Goal: Task Accomplishment & Management: Complete application form

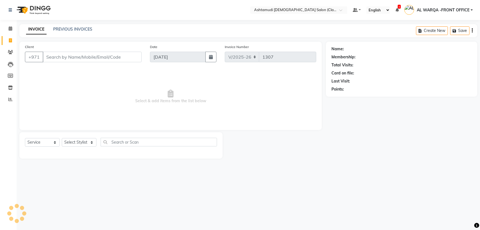
select select "8201"
select select "service"
click at [84, 144] on select "Select Stylist" at bounding box center [79, 142] width 35 height 9
click at [62, 138] on select "Select Stylist" at bounding box center [79, 142] width 35 height 9
click at [80, 142] on select "Select Stylist AL WARQA -FRONT OFFICE AMEERA [PERSON_NAME] [PERSON_NAME] JILI […" at bounding box center [80, 142] width 37 height 9
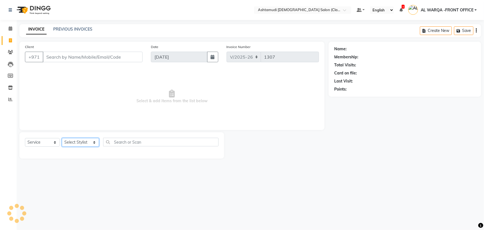
select select "77691"
click at [62, 138] on select "Select Stylist AL WARQA -FRONT OFFICE AMEERA [PERSON_NAME] [PERSON_NAME] JILI […" at bounding box center [80, 142] width 37 height 9
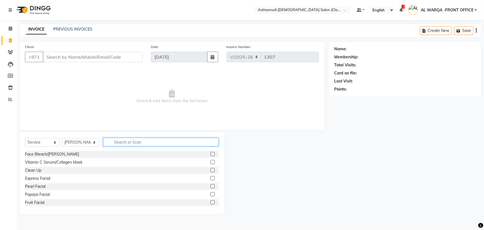
click at [119, 141] on input "text" at bounding box center [160, 141] width 115 height 9
type input "EY"
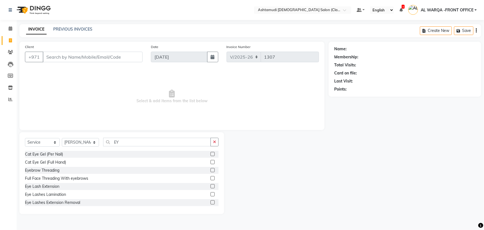
click at [210, 168] on label at bounding box center [212, 170] width 4 height 4
click at [210, 168] on input "checkbox" at bounding box center [212, 170] width 4 height 4
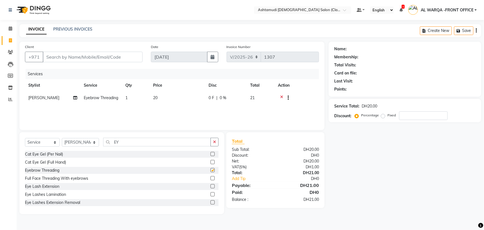
checkbox input "false"
click at [79, 141] on select "Select Stylist AL WARQA -FRONT OFFICE AMEERA [PERSON_NAME] [PERSON_NAME] JILI […" at bounding box center [80, 142] width 37 height 9
click at [62, 138] on select "Select Stylist AL WARQA -FRONT OFFICE AMEERA [PERSON_NAME] [PERSON_NAME] JILI […" at bounding box center [80, 142] width 37 height 9
click at [134, 139] on input "EY" at bounding box center [157, 141] width 108 height 9
type input "E"
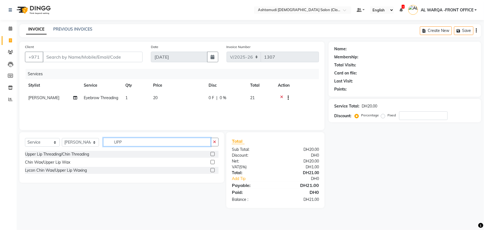
type input "UPP"
click at [211, 170] on label at bounding box center [212, 170] width 4 height 4
click at [211, 170] on input "checkbox" at bounding box center [212, 170] width 4 height 4
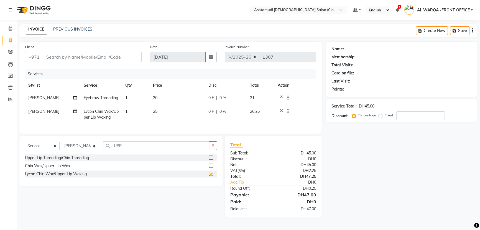
checkbox input "false"
click at [34, 99] on span "[PERSON_NAME]" at bounding box center [43, 97] width 31 height 5
select select "77691"
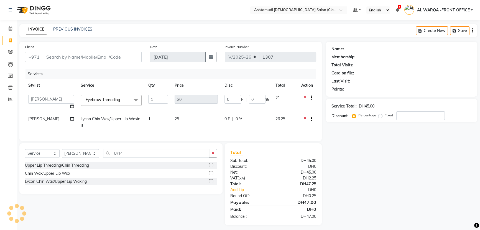
click at [34, 99] on select "AL WARQA -FRONT OFFICE AMEERA [PERSON_NAME] [PERSON_NAME] JILI [PERSON_NAME] [P…" at bounding box center [51, 99] width 46 height 9
select select "80375"
click at [72, 58] on input "Client" at bounding box center [92, 57] width 99 height 11
click at [211, 183] on label at bounding box center [211, 181] width 4 height 4
click at [211, 183] on input "checkbox" at bounding box center [211, 181] width 4 height 4
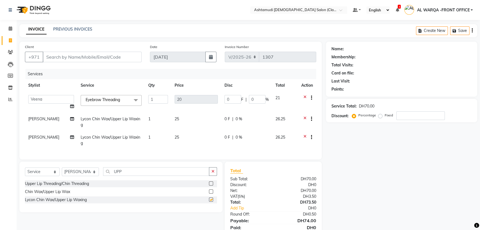
checkbox input "false"
click at [104, 55] on input "Client" at bounding box center [92, 57] width 99 height 11
type input "5"
type input "0"
type input "567434600"
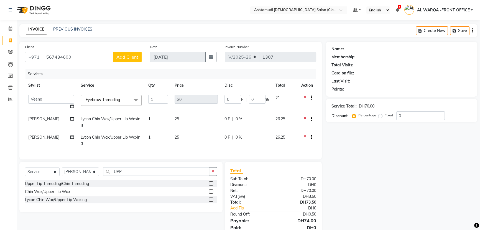
click at [127, 58] on span "Add Client" at bounding box center [127, 57] width 22 height 6
select select "3798"
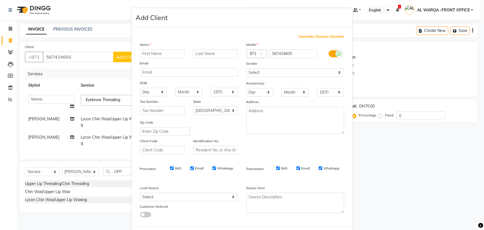
click at [143, 49] on div "Name" at bounding box center [145, 46] width 18 height 8
click at [160, 53] on input "text" at bounding box center [162, 53] width 45 height 9
type input "IZRA"
click at [187, 197] on select "Select Walk-in Referral Internet Friend Word of Mouth Advertisement Facebook Ju…" at bounding box center [189, 196] width 98 height 9
click at [140, 193] on select "Select Walk-in Referral Internet Friend Word of Mouth Advertisement Facebook Ju…" at bounding box center [189, 196] width 98 height 9
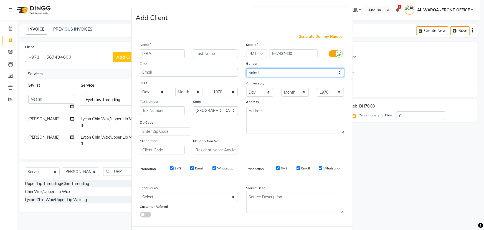
click at [260, 74] on select "Select [DEMOGRAPHIC_DATA] [DEMOGRAPHIC_DATA] Other Prefer Not To Say" at bounding box center [295, 72] width 98 height 9
select select "[DEMOGRAPHIC_DATA]"
click at [246, 68] on select "Select [DEMOGRAPHIC_DATA] [DEMOGRAPHIC_DATA] Other Prefer Not To Say" at bounding box center [295, 72] width 98 height 9
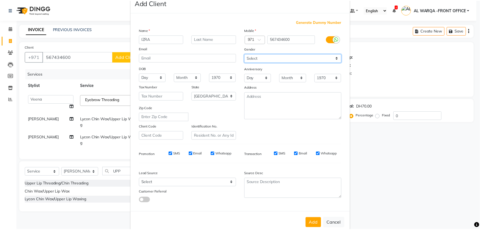
scroll to position [28, 0]
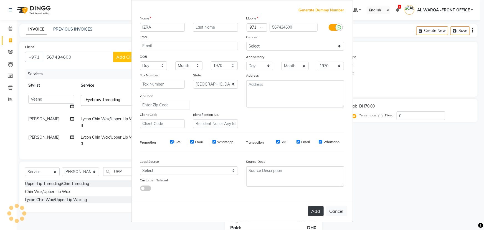
click at [312, 214] on button "Add" at bounding box center [316, 211] width 16 height 10
select select
select select "null"
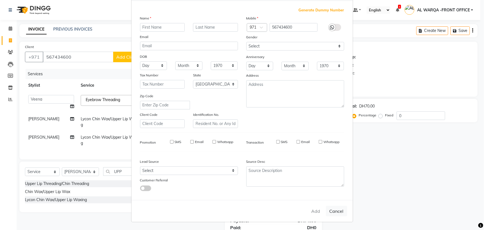
select select
checkbox input "false"
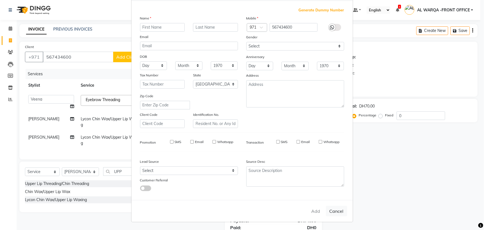
checkbox input "false"
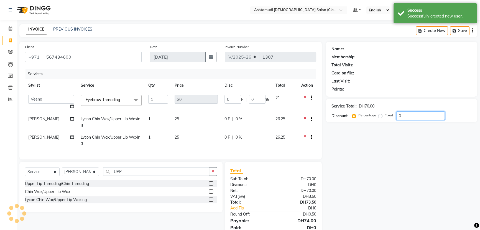
click at [408, 115] on input "0" at bounding box center [420, 115] width 49 height 9
type input "01"
type input "0.2"
type input "1"
type input "015"
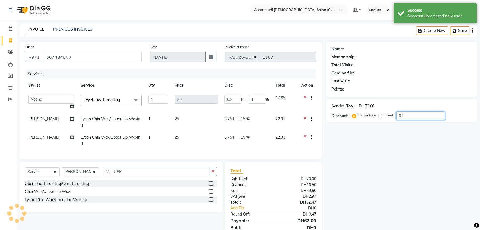
type input "3"
type input "15"
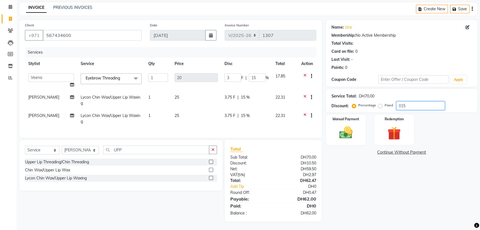
scroll to position [25, 0]
type input "015"
click at [355, 128] on img at bounding box center [346, 132] width 22 height 16
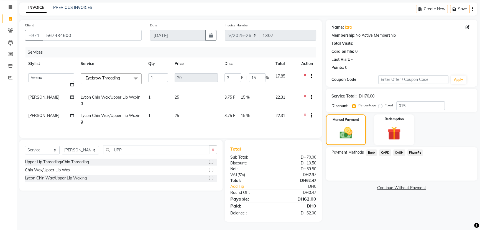
click at [387, 149] on span "CARD" at bounding box center [385, 152] width 12 height 6
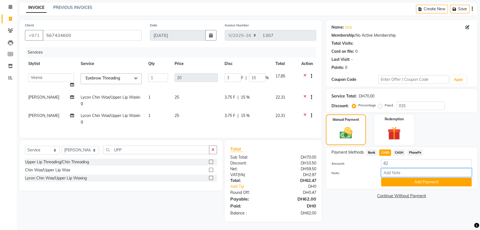
click at [409, 168] on input "Note:" at bounding box center [426, 172] width 91 height 9
type input "AMEERA"
click at [416, 177] on button "Add Payment" at bounding box center [426, 181] width 91 height 9
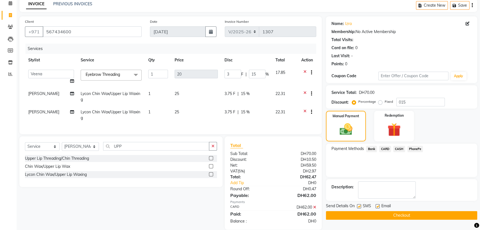
click at [411, 213] on button "Checkout" at bounding box center [401, 215] width 151 height 9
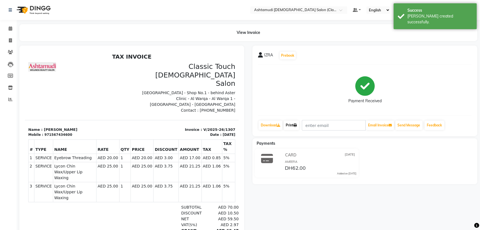
click at [288, 128] on link "Print" at bounding box center [292, 124] width 16 height 9
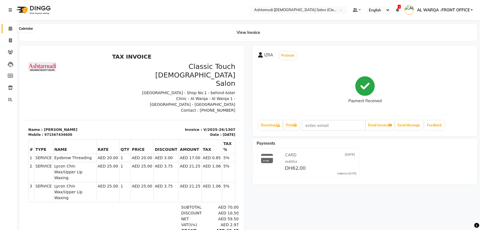
click at [11, 29] on icon at bounding box center [11, 28] width 4 height 4
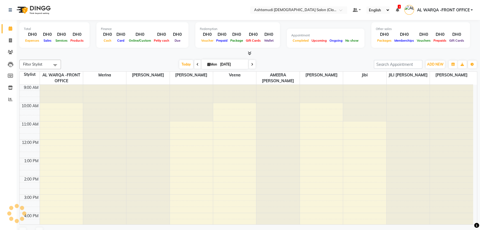
scroll to position [116, 0]
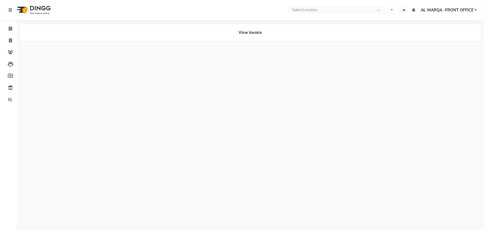
select select "en"
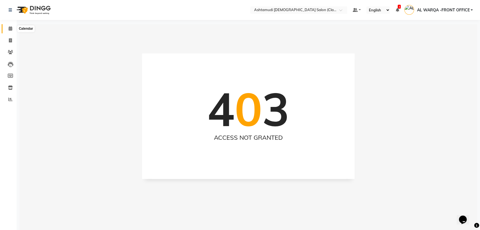
click at [11, 29] on icon at bounding box center [11, 28] width 4 height 4
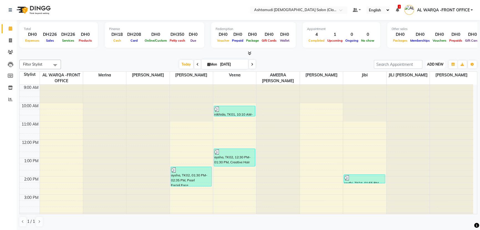
click at [430, 64] on span "ADD NEW" at bounding box center [435, 64] width 16 height 4
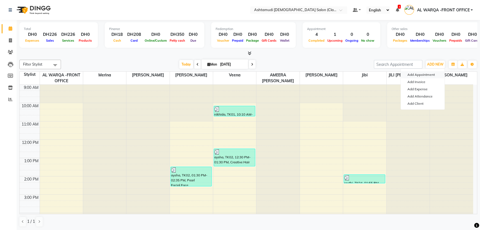
click at [429, 74] on button "Add Appointment" at bounding box center [423, 74] width 44 height 7
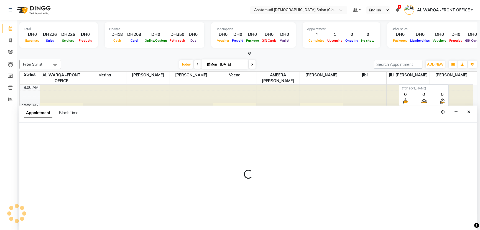
select select "600"
select select "tentative"
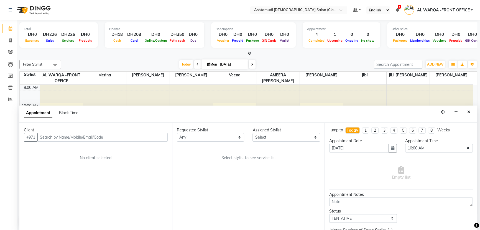
click at [270, 131] on div "Assigned Stylist" at bounding box center [287, 130] width 68 height 6
click at [269, 134] on select "Select AL WARQA -FRONT OFFICE AMEERA NIHAL Anita Jibi JILI MAHALIA Merina Rachn…" at bounding box center [287, 137] width 68 height 9
select select "86620"
click at [253, 133] on select "Select AL WARQA -FRONT OFFICE AMEERA NIHAL Anita Jibi JILI MAHALIA Merina Rachn…" at bounding box center [287, 137] width 68 height 9
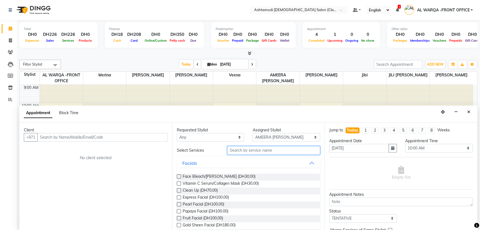
drag, startPoint x: 254, startPoint y: 150, endPoint x: 265, endPoint y: 188, distance: 39.9
click at [254, 150] on input "text" at bounding box center [273, 150] width 93 height 9
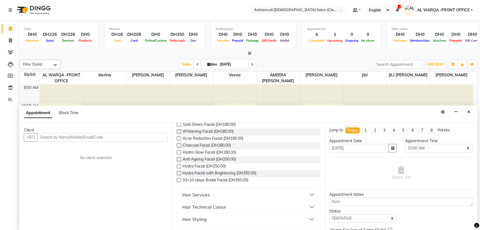
scroll to position [101, 0]
click at [241, 179] on span "03+10 steps Bridal Facial (DH350.00)" at bounding box center [216, 180] width 66 height 7
checkbox input "false"
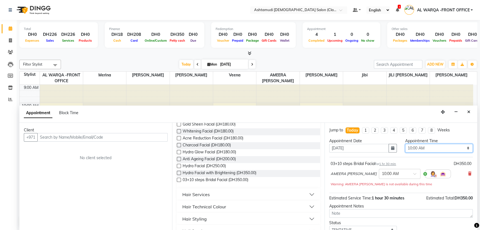
click at [418, 149] on select "Select 10:00 AM 10:30 AM 11:00 AM 11:30 AM 12:00 PM 12:30 PM 01:00 PM 01:30 PM …" at bounding box center [439, 148] width 68 height 9
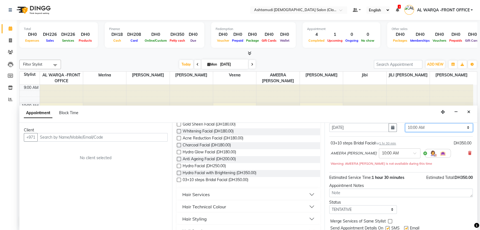
scroll to position [39, 0]
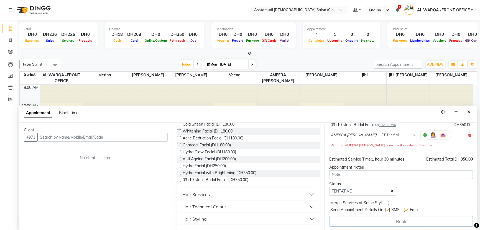
click at [403, 221] on div "Book" at bounding box center [401, 221] width 144 height 11
drag, startPoint x: 297, startPoint y: 81, endPoint x: 303, endPoint y: 81, distance: 6.7
click at [299, 81] on tr "Stylist AL WARQA -FRONT OFFICE Merina Souad Belabbes Susan Veena AMEERA NIHAL A…" at bounding box center [246, 78] width 453 height 13
click at [472, 112] on button "Close" at bounding box center [469, 112] width 8 height 9
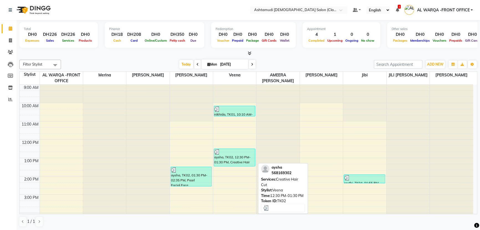
click at [238, 152] on div "aysha, TK02, 12:30 PM-01:30 PM, Creative Hair Cut" at bounding box center [234, 157] width 41 height 17
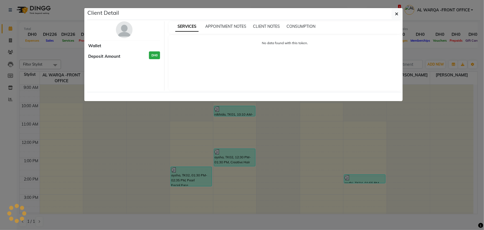
select select "3"
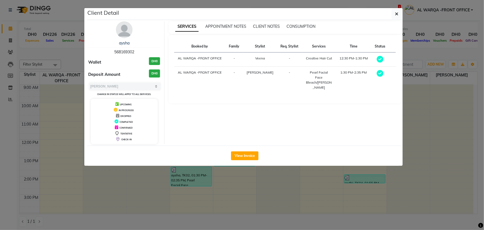
click at [483, 136] on ngb-modal-window "Client Detail aysha 568169302 Wallet DH0 Deposit Amount DH0 Select MARK DONE UP…" at bounding box center [242, 115] width 484 height 230
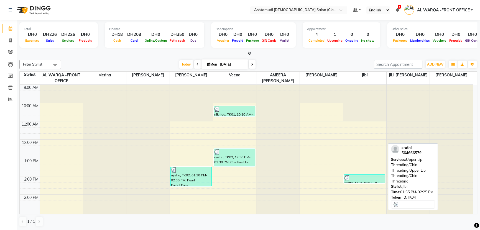
click at [366, 177] on div at bounding box center [364, 178] width 40 height 6
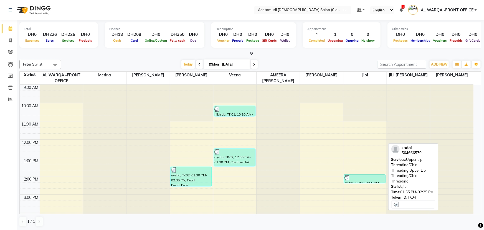
select select "3"
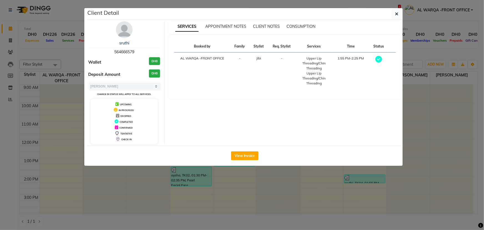
click at [443, 111] on ngb-modal-window "Client Detail sruthi 564666579 Wallet DH0 Deposit Amount DH0 Select MARK DONE U…" at bounding box center [242, 115] width 484 height 230
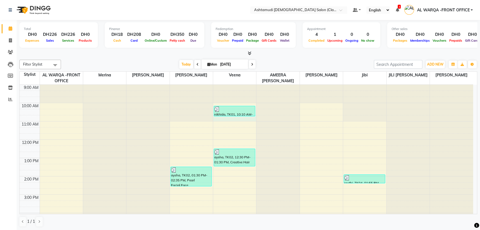
click at [238, 117] on div "9:00 AM 10:00 AM 11:00 AM 12:00 PM 1:00 PM 2:00 PM 3:00 PM 4:00 PM 5:00 PM 6:00…" at bounding box center [246, 213] width 453 height 256
select select "80375"
select select "tentative"
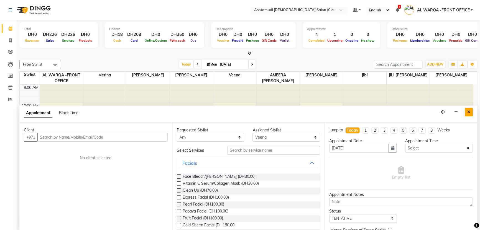
click at [466, 114] on button "Close" at bounding box center [469, 112] width 8 height 9
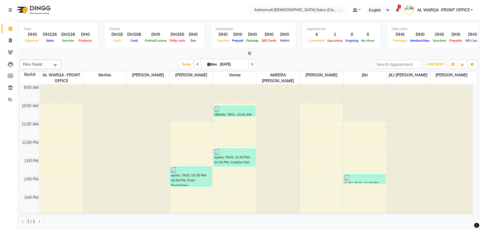
click at [252, 65] on icon at bounding box center [252, 64] width 2 height 3
type input "02-09-2025"
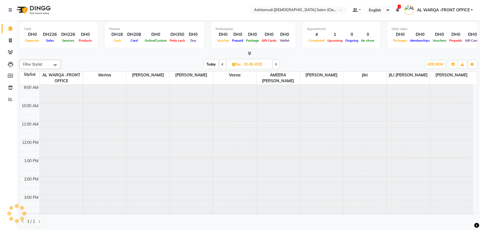
scroll to position [126, 0]
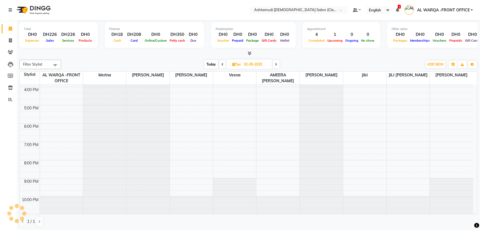
click at [251, 65] on input "02-09-2025" at bounding box center [256, 64] width 28 height 8
select select "9"
select select "2025"
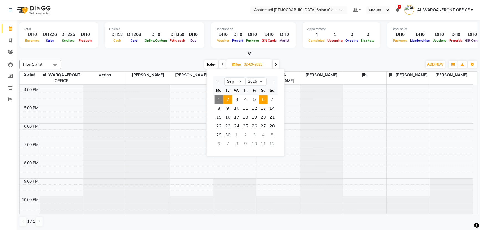
click at [265, 101] on span "6" at bounding box center [263, 99] width 9 height 9
type input "06-09-2025"
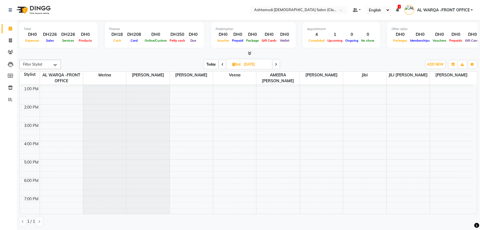
scroll to position [0, 0]
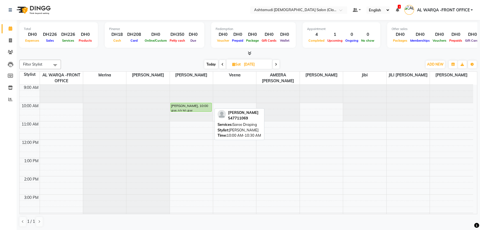
click at [192, 110] on div at bounding box center [191, 111] width 41 height 2
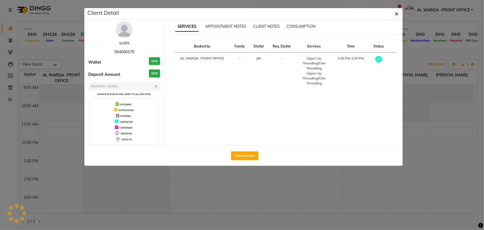
select select "select"
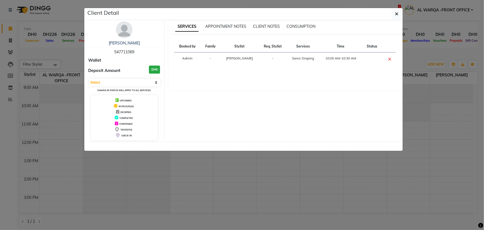
click at [332, 150] on div at bounding box center [244, 145] width 315 height 9
click at [397, 11] on span "button" at bounding box center [396, 14] width 3 height 6
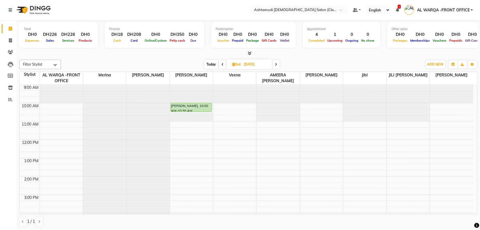
click at [213, 66] on span "Today" at bounding box center [211, 64] width 14 height 9
type input "[DATE]"
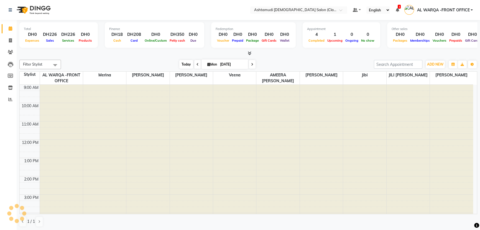
scroll to position [126, 0]
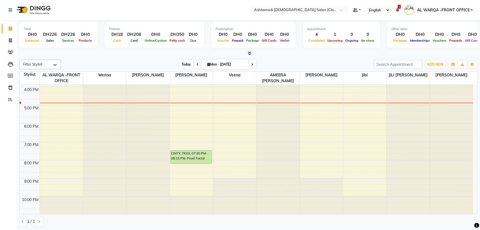
click at [186, 64] on span "Today" at bounding box center [186, 64] width 14 height 9
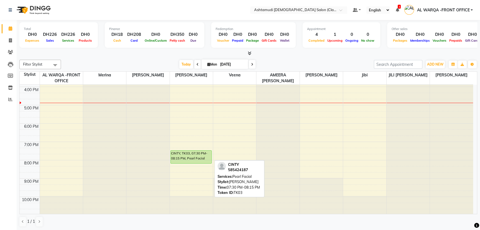
click at [195, 158] on div "CINTY, TK03, 07:30 PM-08:15 PM, Pearl Facial" at bounding box center [191, 156] width 41 height 13
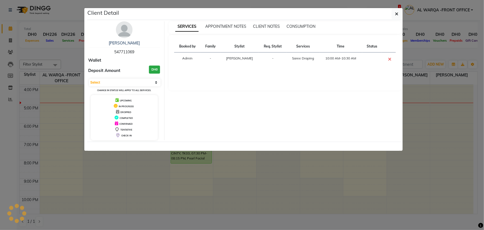
select select "5"
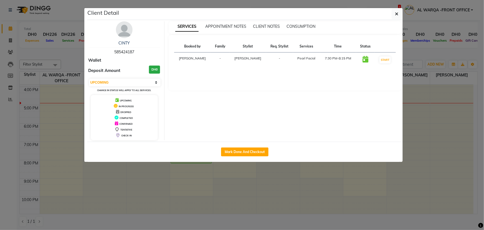
click at [295, 192] on ngb-modal-window "Client Detail CINTY 585424187 Wallet Deposit Amount DH0 Select IN SERVICE CONFI…" at bounding box center [242, 115] width 484 height 230
